Goal: Information Seeking & Learning: Learn about a topic

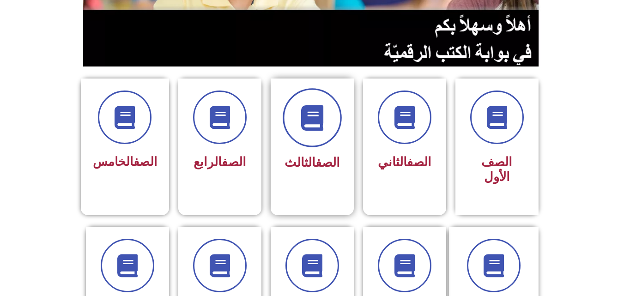
scroll to position [231, 0]
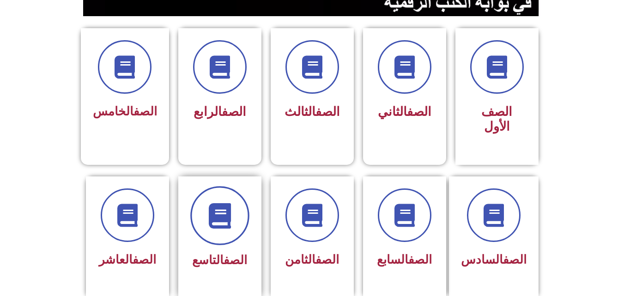
click at [215, 206] on icon at bounding box center [219, 215] width 25 height 25
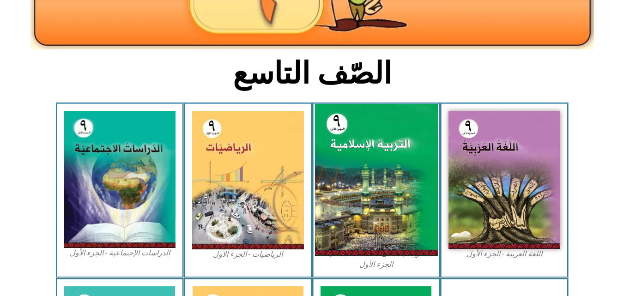
scroll to position [185, 0]
click at [369, 145] on img at bounding box center [376, 180] width 123 height 152
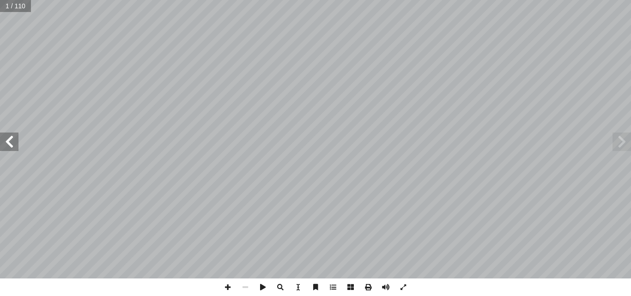
click at [14, 149] on span at bounding box center [9, 142] width 18 height 18
click at [13, 146] on span at bounding box center [9, 142] width 18 height 18
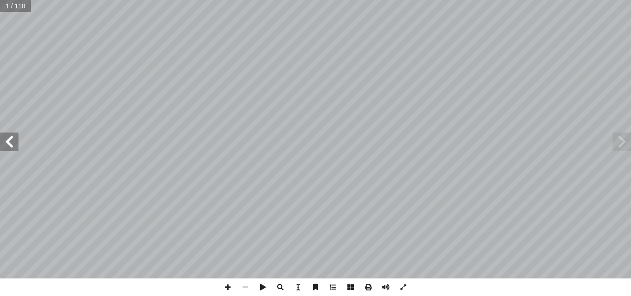
click at [13, 146] on span at bounding box center [9, 142] width 18 height 18
click at [12, 143] on span at bounding box center [9, 142] width 18 height 18
click at [7, 140] on span at bounding box center [9, 142] width 18 height 18
click at [13, 143] on span at bounding box center [9, 142] width 18 height 18
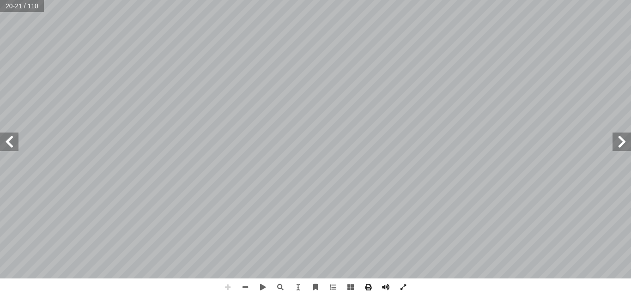
click at [623, 141] on span at bounding box center [622, 142] width 18 height 18
click at [628, 139] on span at bounding box center [622, 142] width 18 height 18
click at [620, 138] on span at bounding box center [622, 142] width 18 height 18
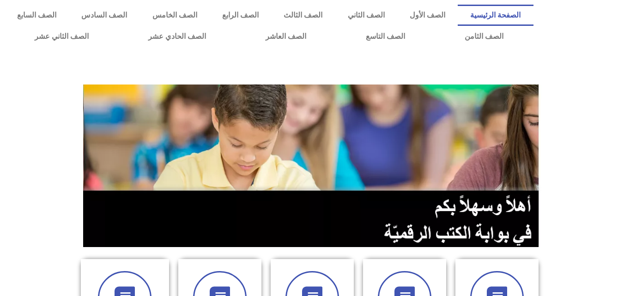
scroll to position [277, 0]
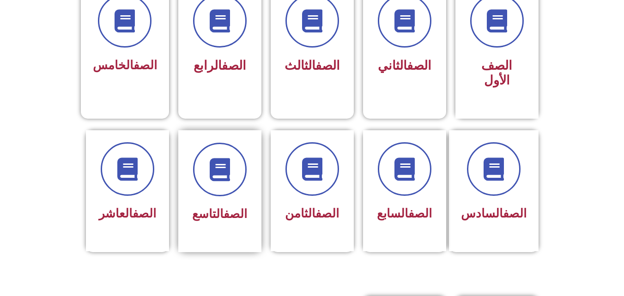
click at [247, 155] on div at bounding box center [220, 170] width 58 height 54
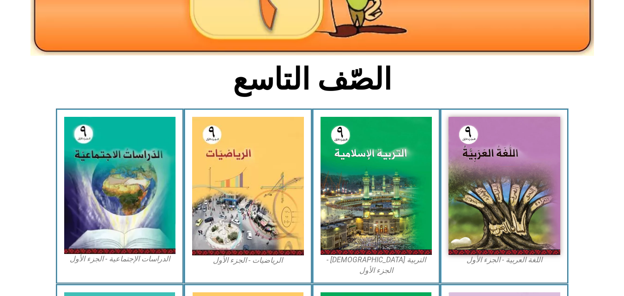
scroll to position [231, 0]
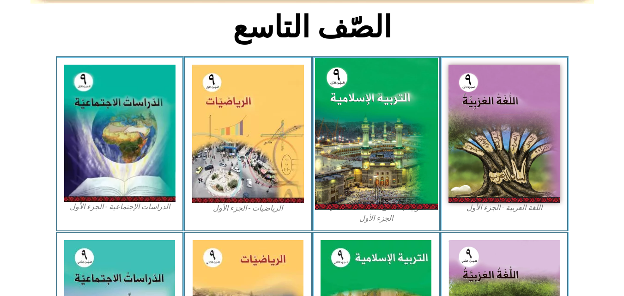
click at [379, 140] on img at bounding box center [376, 134] width 123 height 152
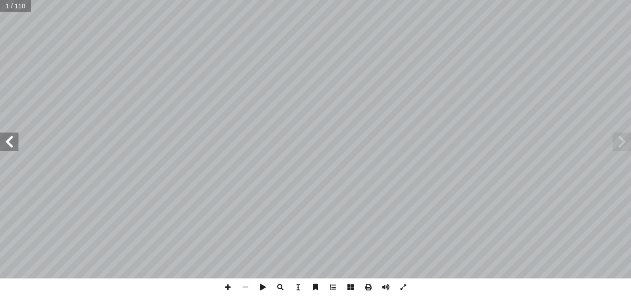
click at [16, 147] on span at bounding box center [9, 142] width 18 height 18
click at [14, 146] on span at bounding box center [9, 142] width 18 height 18
click at [15, 145] on span at bounding box center [9, 142] width 18 height 18
click at [15, 144] on span at bounding box center [9, 142] width 18 height 18
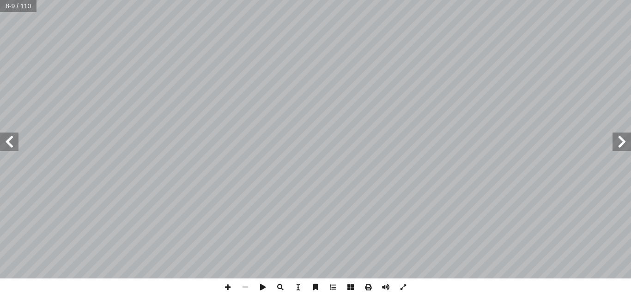
click at [15, 144] on span at bounding box center [9, 142] width 18 height 18
click at [15, 143] on span at bounding box center [9, 142] width 18 height 18
click at [630, 141] on span at bounding box center [622, 142] width 18 height 18
click at [620, 140] on span at bounding box center [622, 142] width 18 height 18
click at [11, 140] on span at bounding box center [9, 142] width 18 height 18
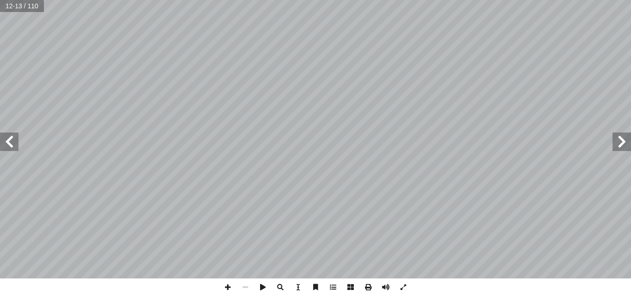
click at [14, 146] on span at bounding box center [9, 142] width 18 height 18
